Goal: Find contact information: Find contact information

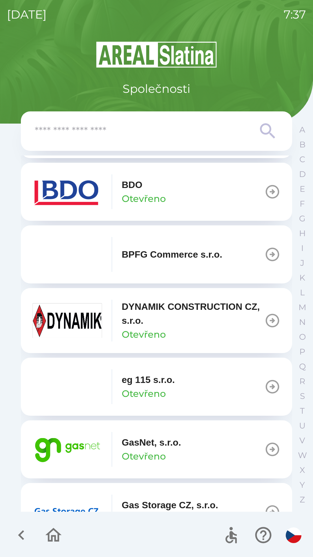
scroll to position [243, 0]
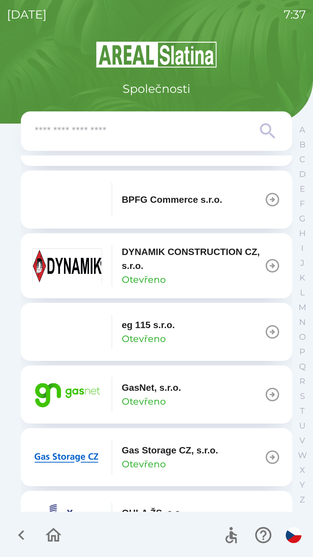
click at [130, 440] on button "Gas Storage CZ, s.r.o. Otevřeno" at bounding box center [157, 457] width 272 height 58
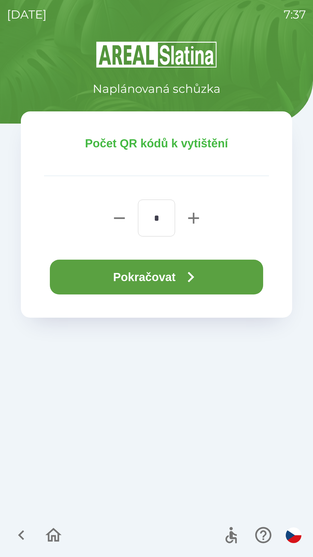
click at [172, 291] on button "Pokračovat" at bounding box center [157, 277] width 214 height 35
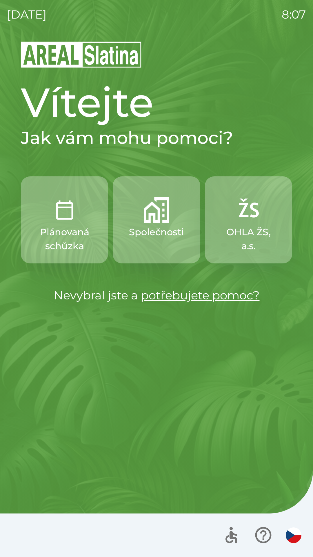
click at [74, 234] on p "Plánovaná schůzka" at bounding box center [64, 239] width 59 height 28
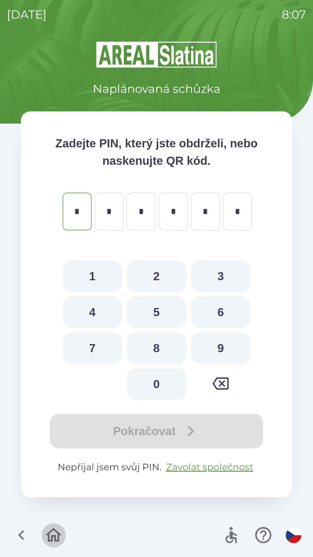
click at [59, 533] on icon "button" at bounding box center [53, 535] width 19 height 19
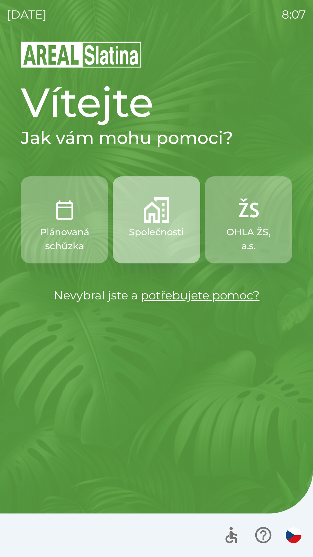
click at [156, 225] on button "Společnosti" at bounding box center [156, 219] width 87 height 87
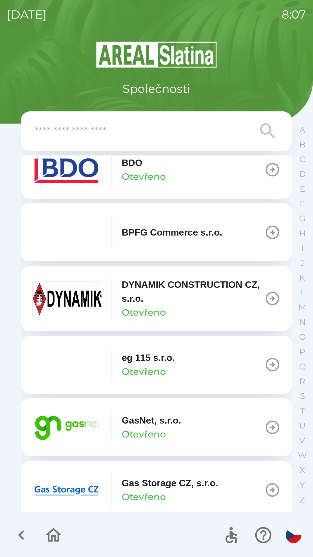
scroll to position [214, 0]
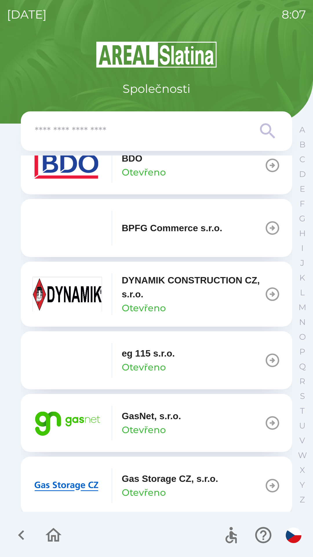
click at [224, 419] on button "GasNet, s.r.o. Otevřeno" at bounding box center [157, 423] width 272 height 58
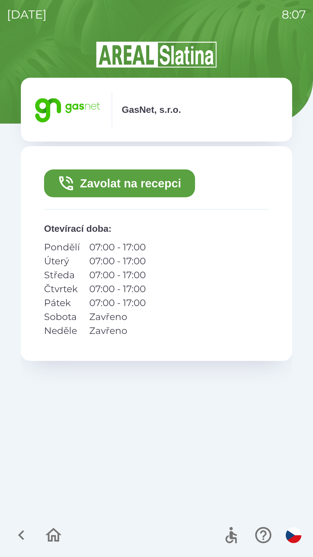
click at [270, 424] on div "Zavolat na recepci Otevírací doba : Pondělí 07:00 - 17:00 Úterý 07:00 - 17:00 S…" at bounding box center [157, 328] width 272 height 364
click at [140, 188] on button "Zavolat na recepci" at bounding box center [119, 183] width 151 height 28
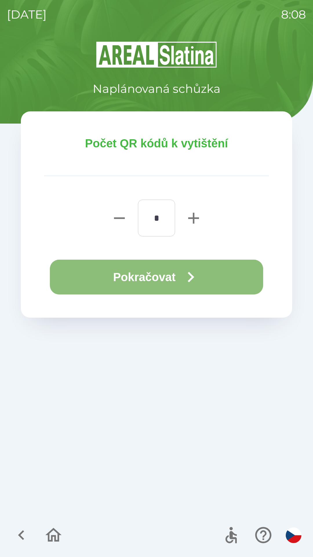
click at [195, 280] on icon "button" at bounding box center [191, 277] width 21 height 21
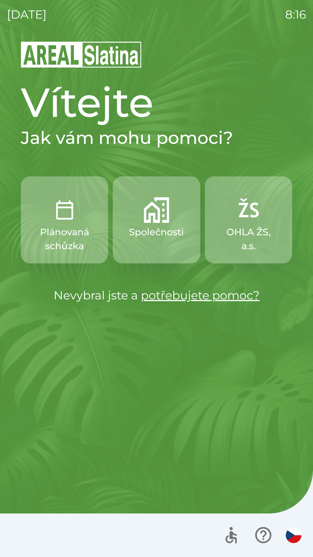
click at [145, 226] on p "Společnosti" at bounding box center [156, 232] width 55 height 14
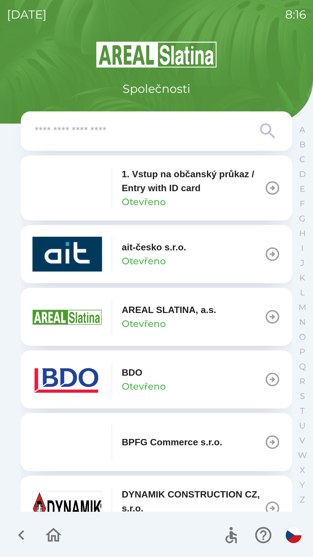
click at [62, 379] on img "button" at bounding box center [68, 379] width 70 height 35
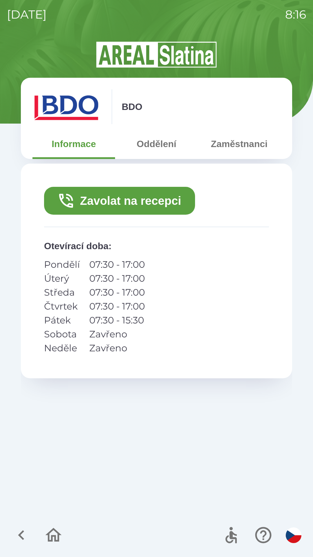
click at [129, 206] on button "Zavolat na recepci" at bounding box center [119, 201] width 151 height 28
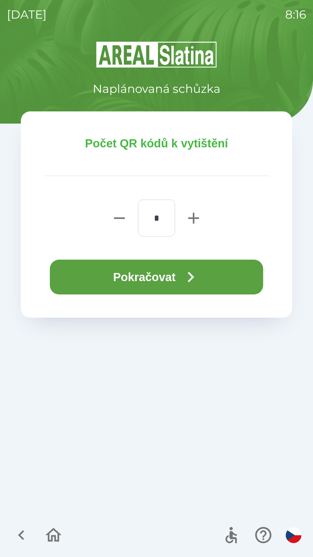
click at [164, 279] on button "Pokračovat" at bounding box center [157, 277] width 214 height 35
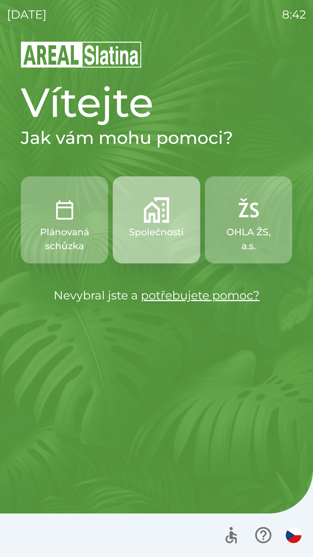
click at [152, 227] on p "Společnosti" at bounding box center [156, 232] width 55 height 14
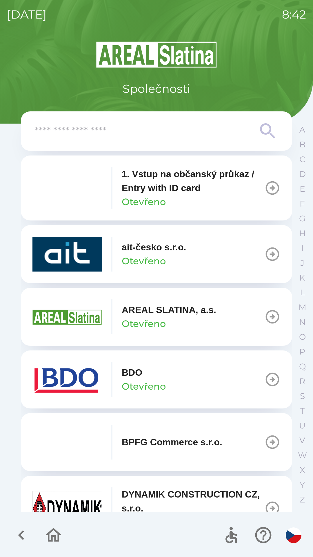
click at [69, 383] on img "button" at bounding box center [68, 379] width 70 height 35
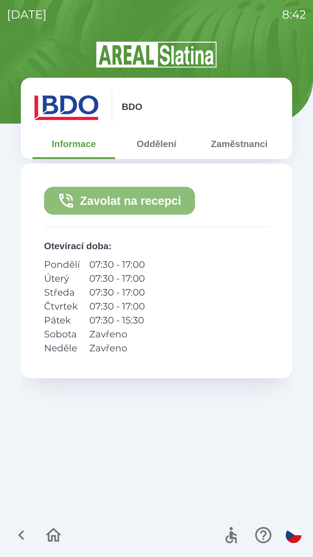
click at [124, 199] on button "Zavolat na recepci" at bounding box center [119, 201] width 151 height 28
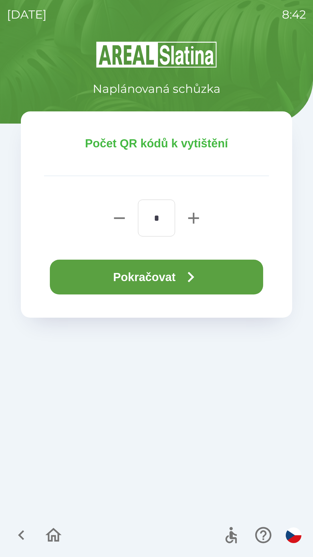
click at [181, 284] on button "Pokračovat" at bounding box center [157, 277] width 214 height 35
